Goal: Information Seeking & Learning: Learn about a topic

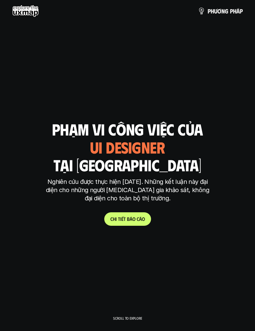
click at [141, 216] on span "á" at bounding box center [140, 219] width 3 height 6
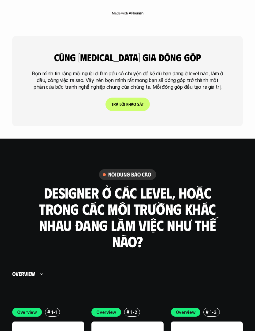
scroll to position [1719, 0]
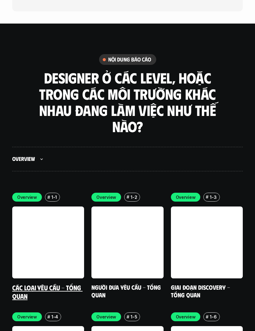
click at [45, 241] on link at bounding box center [48, 242] width 72 height 72
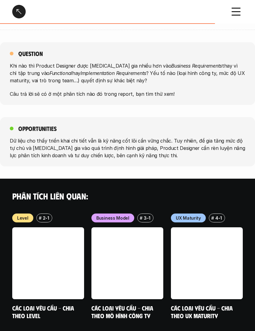
scroll to position [625, 0]
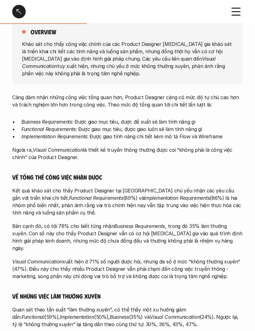
click at [19, 0] on html "Các loại yêu cầu - Tổng quan Overview # 1-1 Các loại yêu cầu - Tổng quan overvi…" at bounding box center [127, 218] width 255 height 985
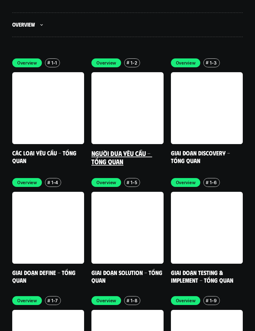
click at [133, 115] on link at bounding box center [127, 108] width 72 height 72
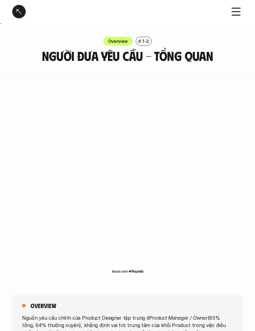
click at [18, 13] on div at bounding box center [18, 11] width 13 height 13
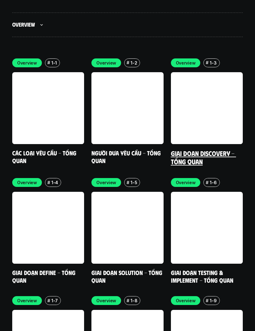
click at [215, 99] on link at bounding box center [207, 108] width 72 height 72
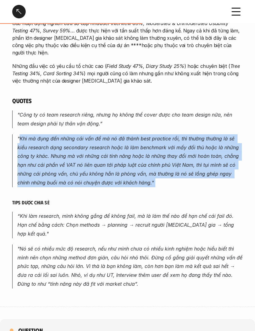
scroll to position [481, 0]
click at [49, 244] on p ""Nó sẽ có nhiều mức độ research, nếu như mình chưa có nhiều kinh nghiệm hoặc hi…" at bounding box center [129, 266] width 225 height 44
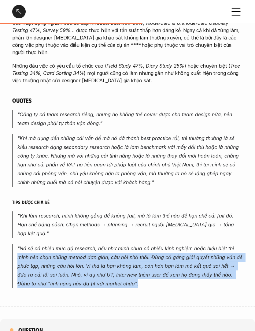
click at [180, 277] on div "overview Các phương pháp nghiên cứu thứ cấp với thời gian triển khai ngắn như V…" at bounding box center [127, 53] width 231 height 505
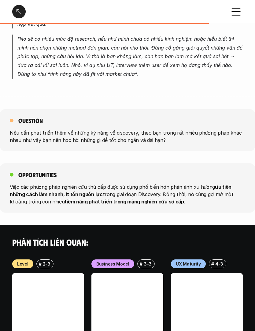
scroll to position [687, 0]
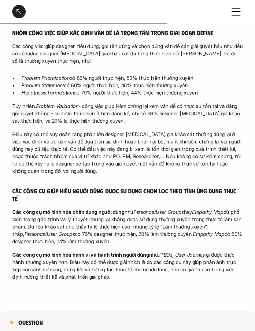
scroll to position [621, 0]
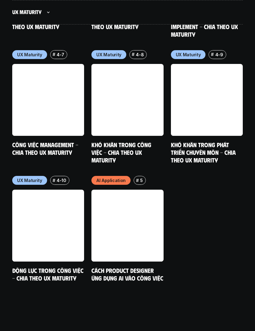
scroll to position [3333, 0]
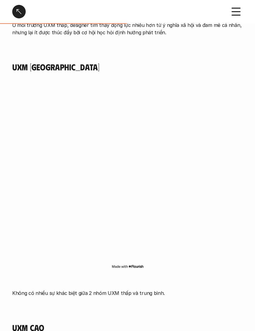
scroll to position [678, 0]
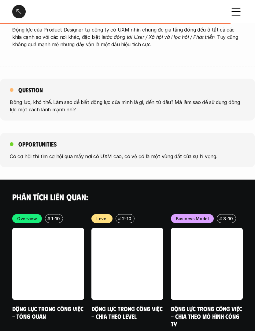
click at [24, 11] on div at bounding box center [18, 11] width 13 height 13
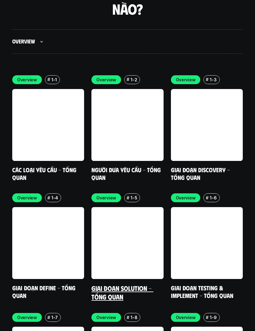
scroll to position [1842, 0]
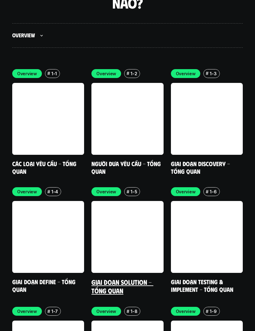
click at [130, 278] on link "Giai đoạn Solution - Tổng quan" at bounding box center [122, 286] width 62 height 17
click at [131, 278] on link "Giai đoạn Solution - Tổng quan" at bounding box center [122, 286] width 62 height 17
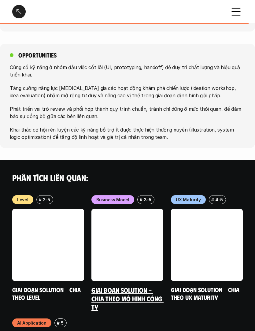
scroll to position [734, 0]
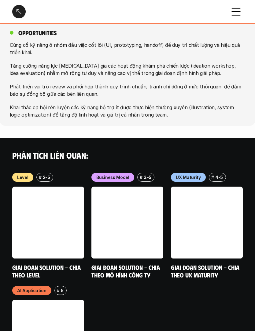
click at [20, 12] on div at bounding box center [18, 11] width 13 height 13
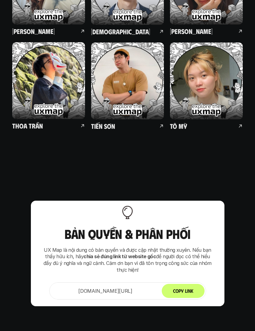
scroll to position [3959, 0]
